Goal: Obtain resource: Download file/media

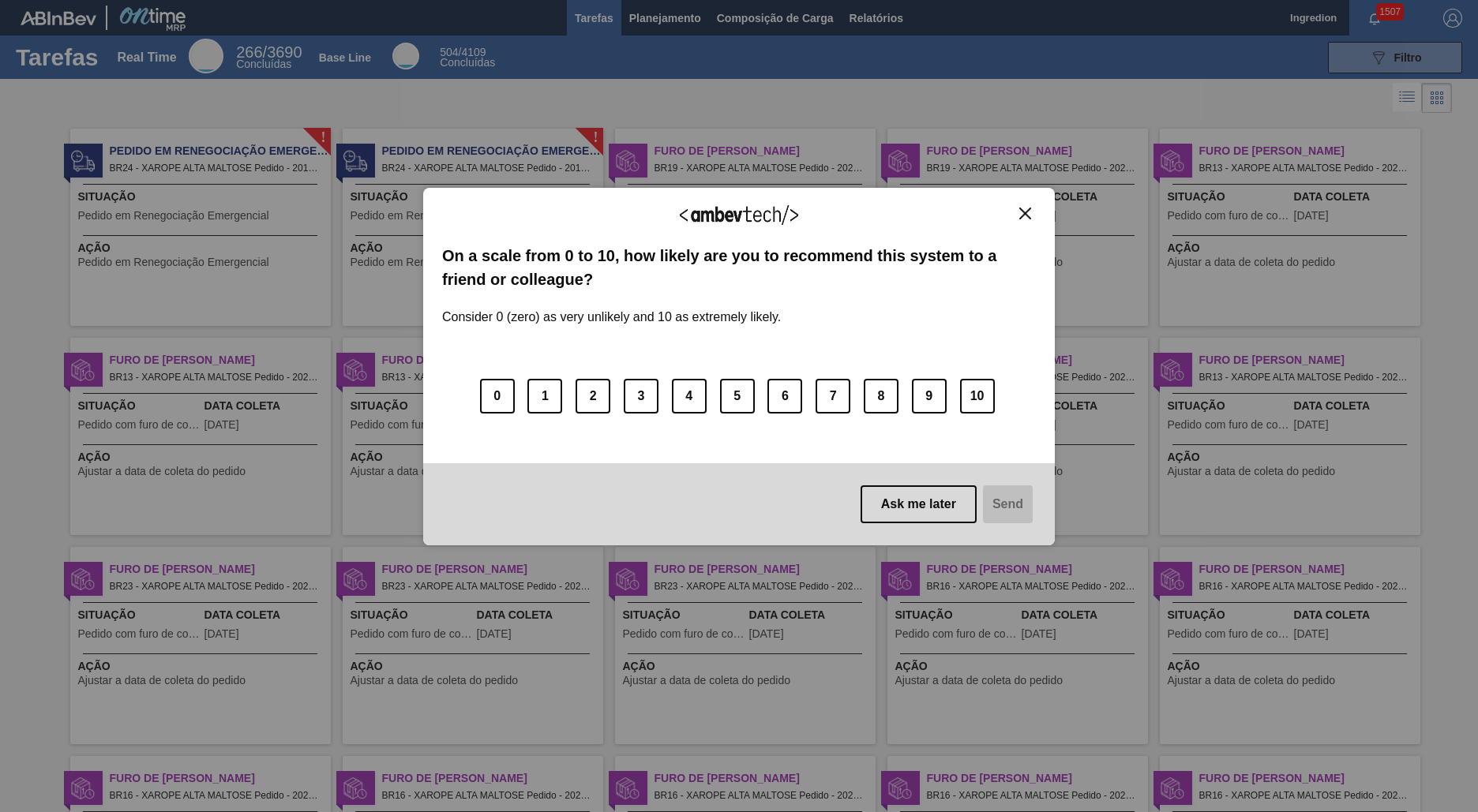
click at [1025, 213] on img "Close" at bounding box center [1025, 213] width 12 height 12
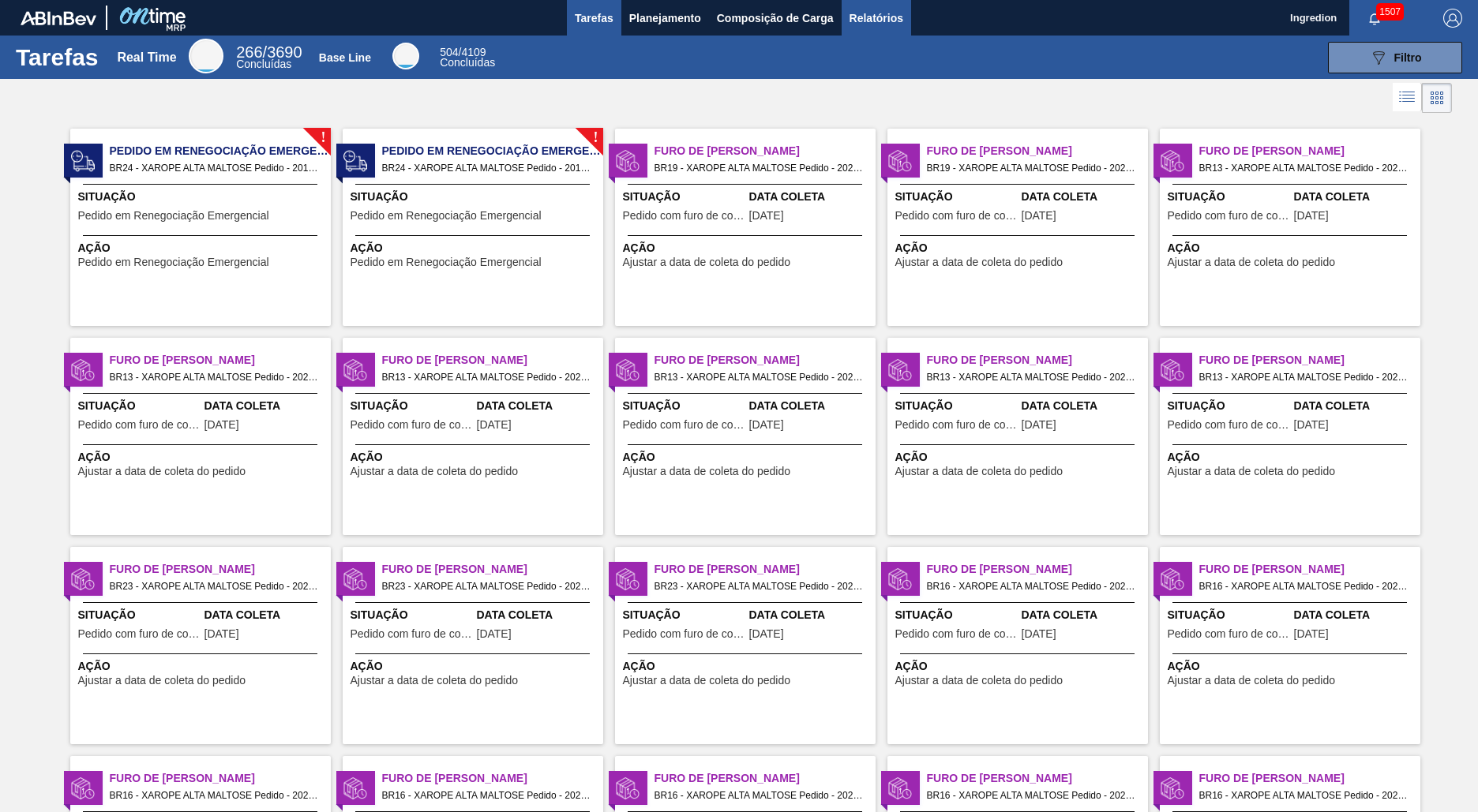
click at [874, 17] on span "Relatórios" at bounding box center [876, 18] width 53 height 19
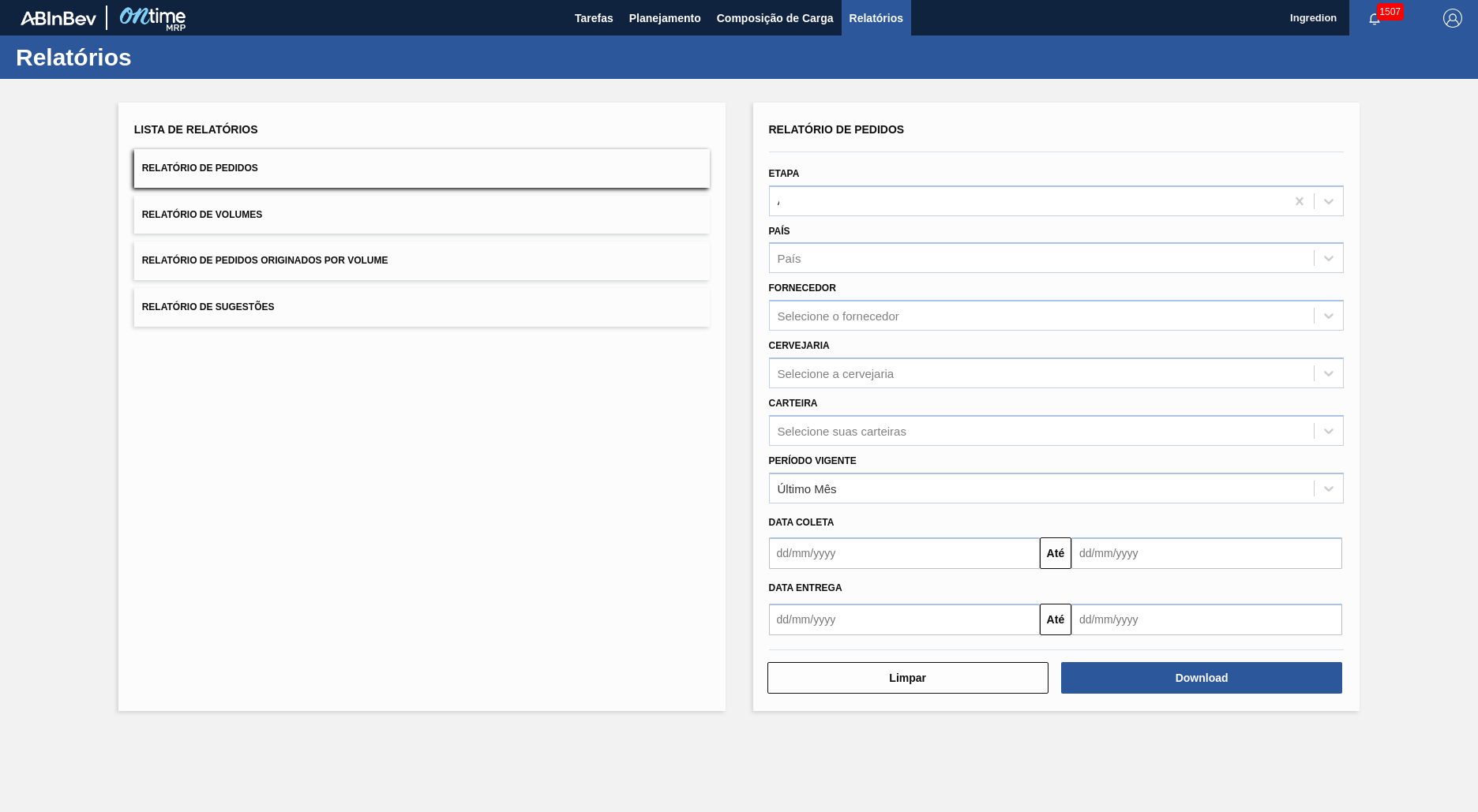
type input "Aguardando Faturamento"
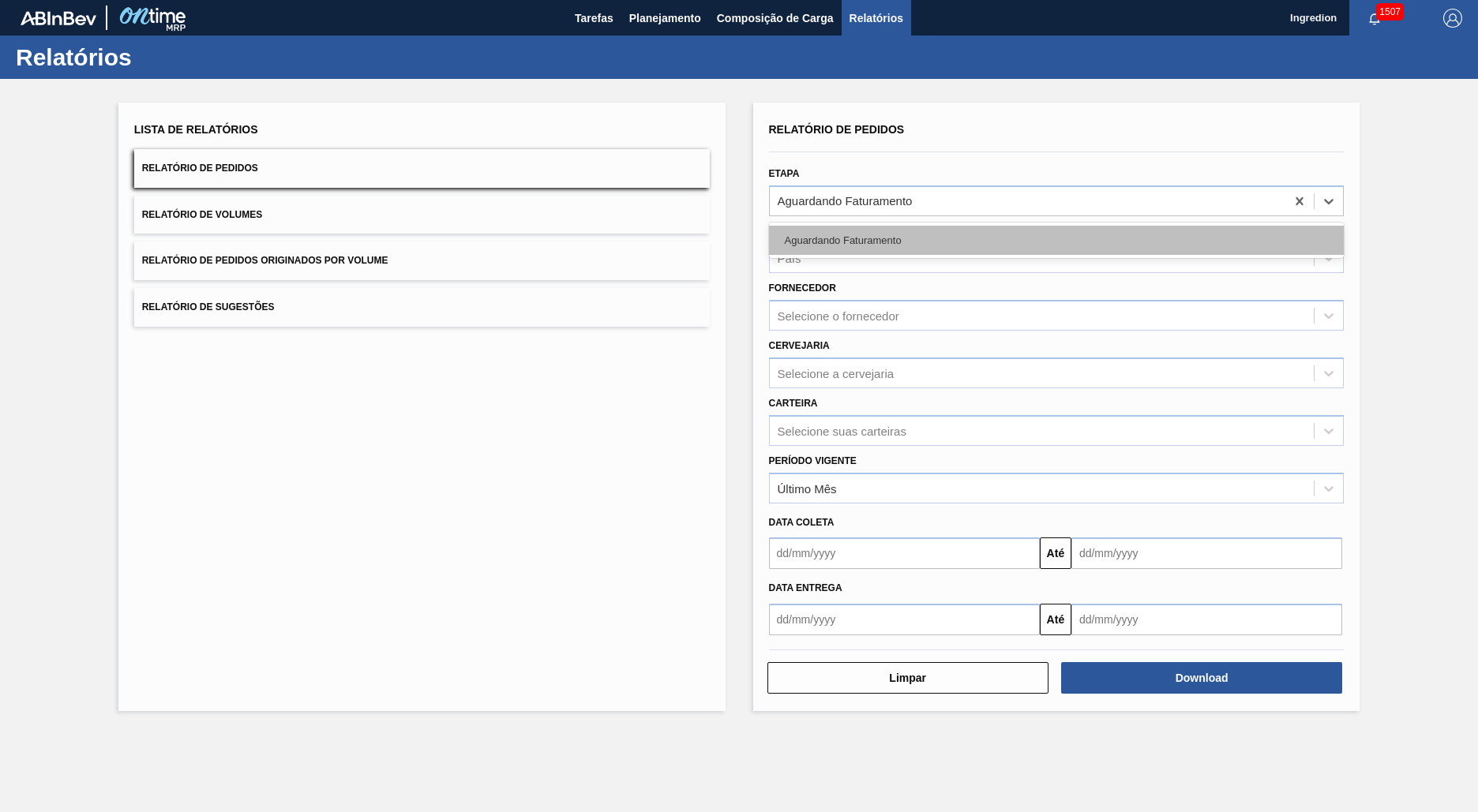
click at [1055, 240] on div "Aguardando Faturamento" at bounding box center [1057, 240] width 576 height 29
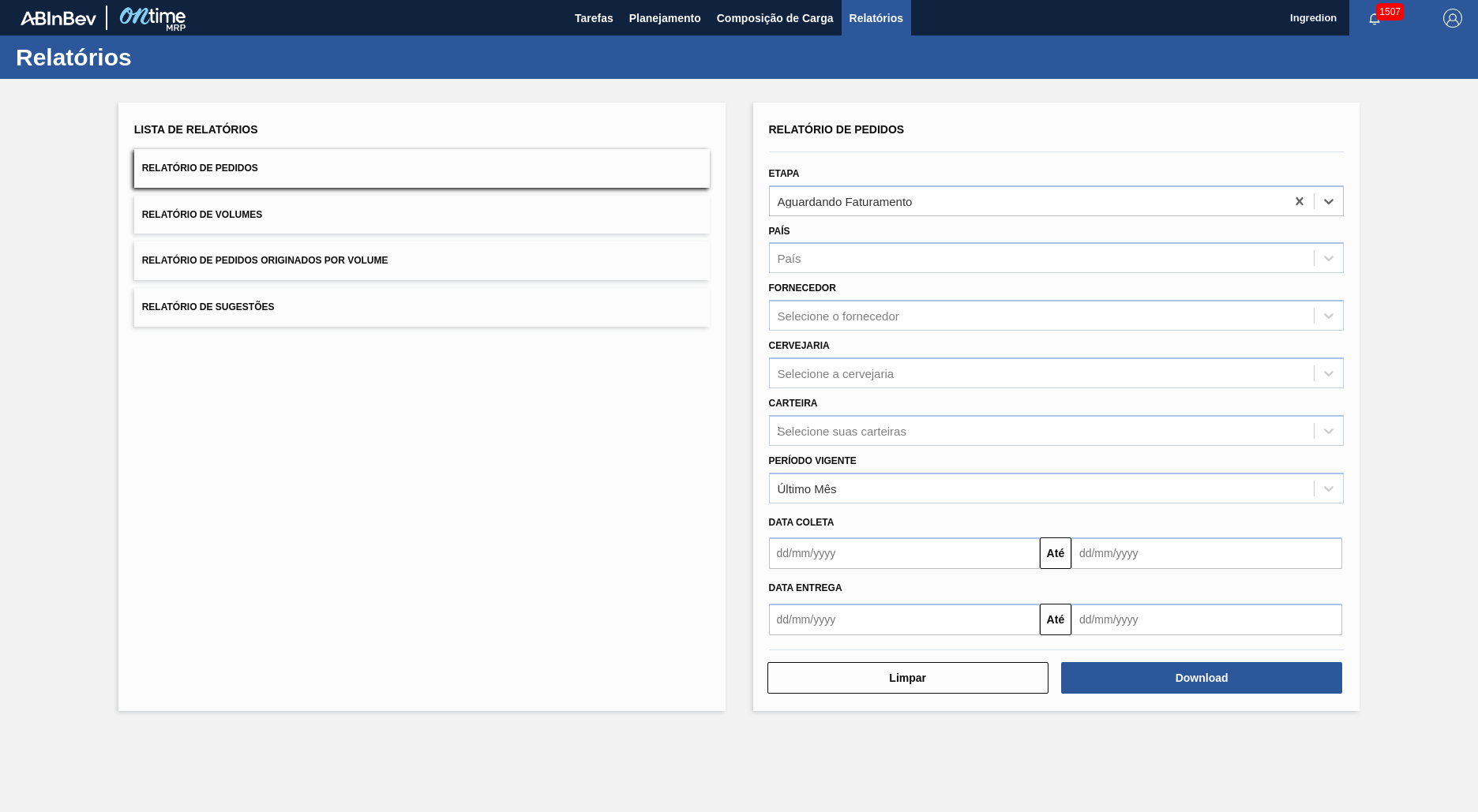
type input "Xarope"
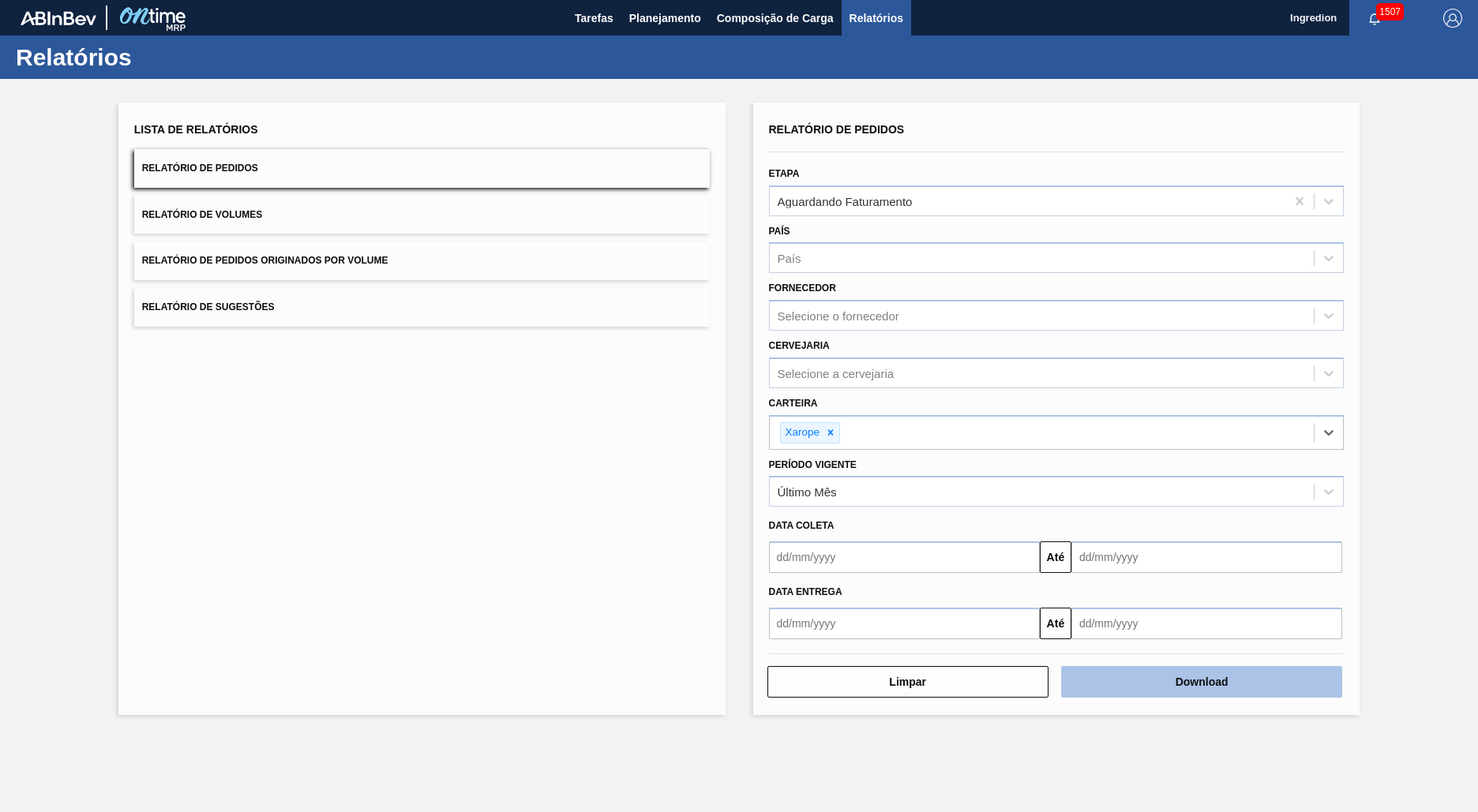
click at [1202, 682] on button "Download" at bounding box center [1201, 682] width 281 height 31
